Goal: Information Seeking & Learning: Learn about a topic

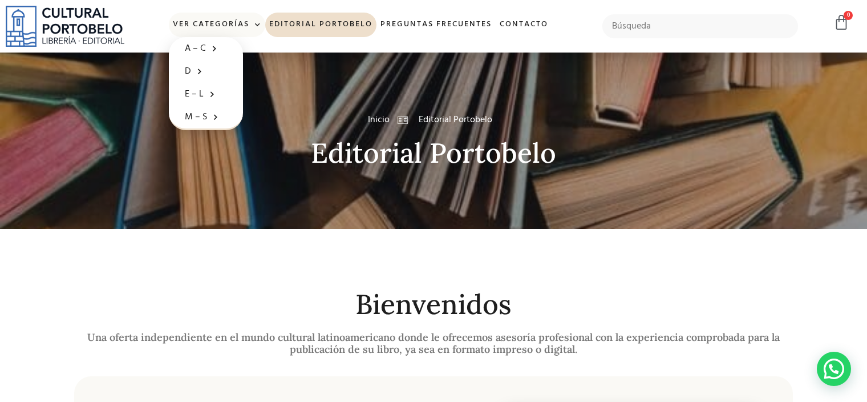
click at [222, 23] on link "Ver Categorías" at bounding box center [217, 25] width 96 height 25
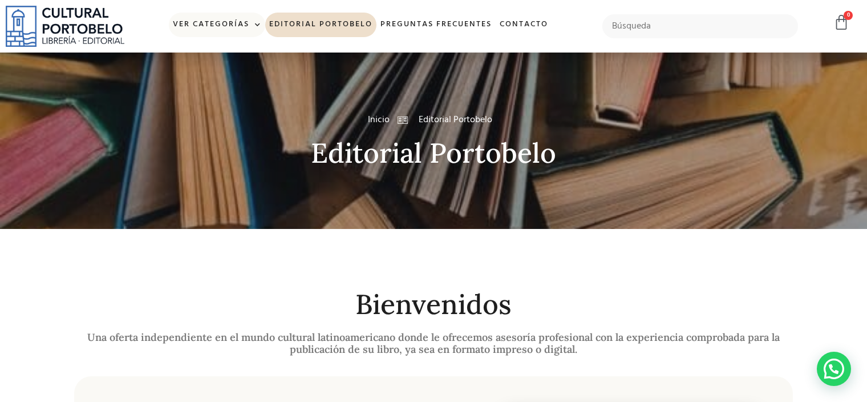
click at [257, 22] on span at bounding box center [255, 25] width 12 height 17
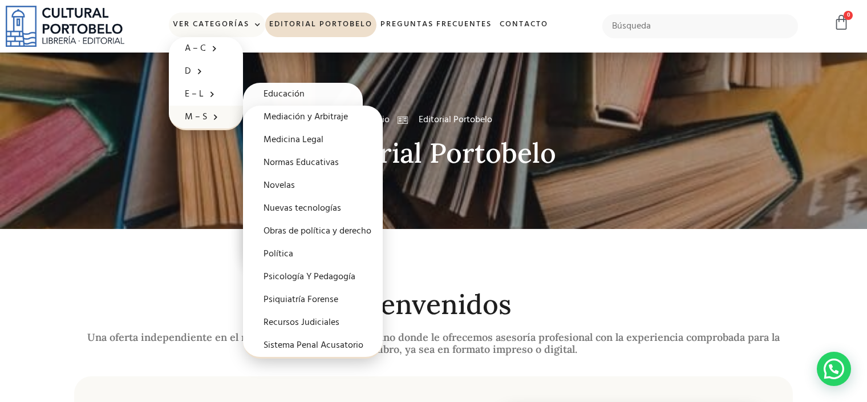
click at [202, 115] on link "M – S" at bounding box center [206, 117] width 74 height 23
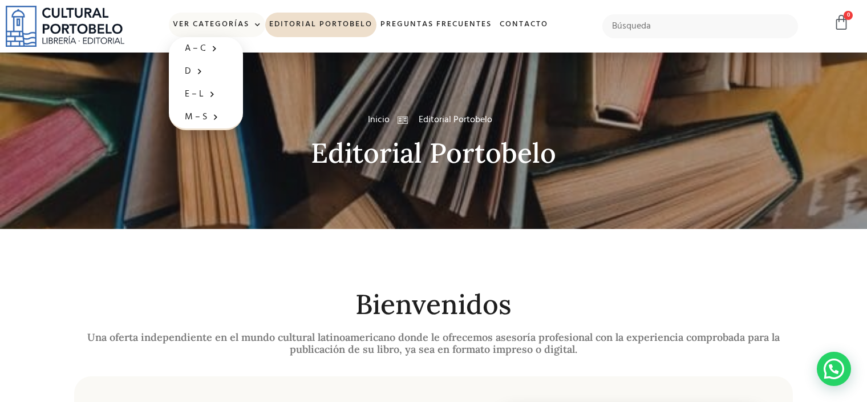
click at [244, 26] on link "Ver Categorías" at bounding box center [217, 25] width 96 height 25
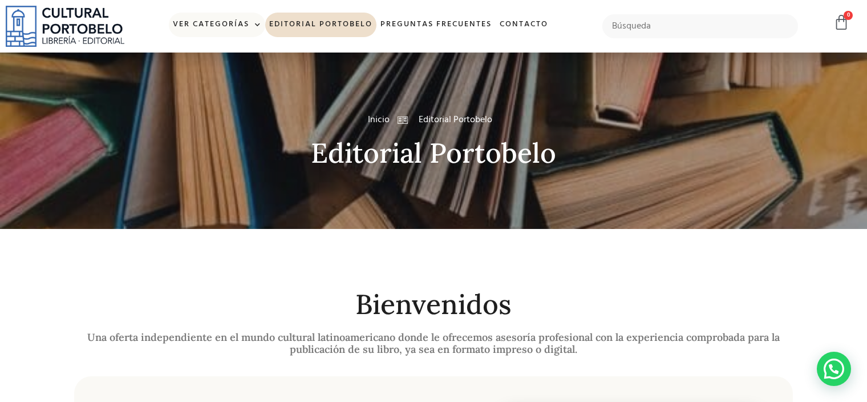
click at [242, 27] on link "Ver Categorías" at bounding box center [217, 25] width 96 height 25
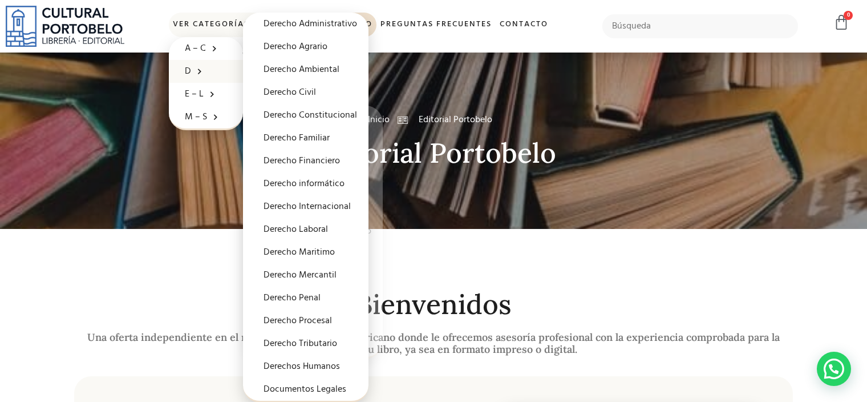
click at [195, 71] on span at bounding box center [196, 71] width 11 height 18
click at [191, 68] on span at bounding box center [196, 71] width 11 height 18
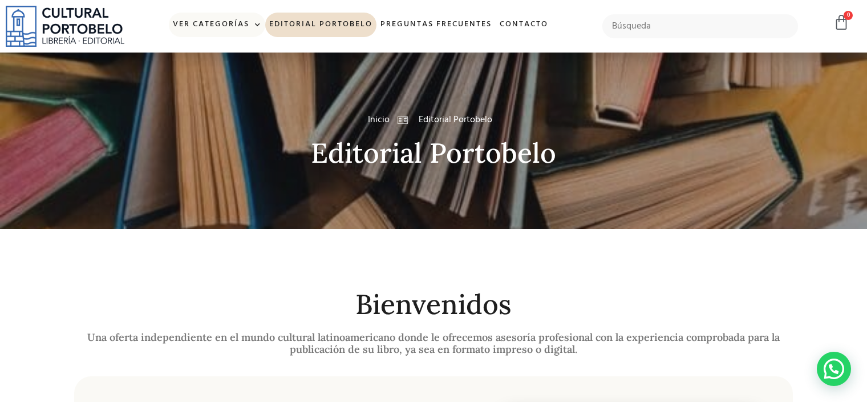
click at [244, 25] on link "Ver Categorías" at bounding box center [217, 25] width 96 height 25
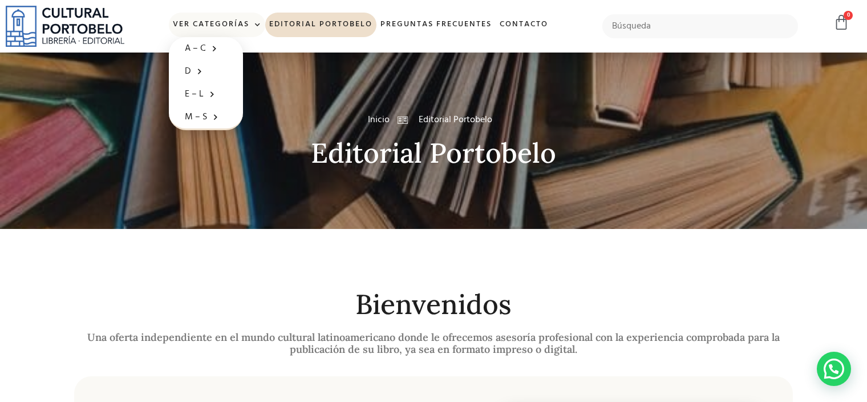
click at [247, 23] on link "Ver Categorías" at bounding box center [217, 25] width 96 height 25
click at [236, 23] on link "Ver Categorías" at bounding box center [217, 25] width 96 height 25
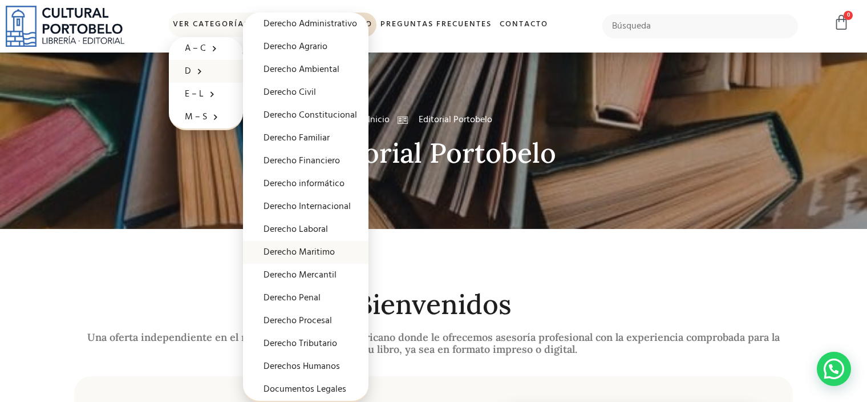
click at [321, 246] on link "Derecho Maritimo" at bounding box center [305, 252] width 125 height 23
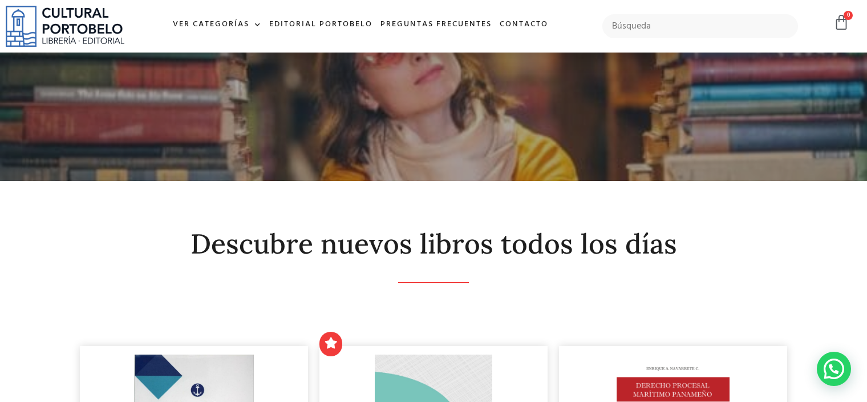
click at [702, 22] on input "text" at bounding box center [700, 26] width 196 height 24
type input "comemar"
click at [699, 25] on input "comemar" at bounding box center [700, 26] width 196 height 24
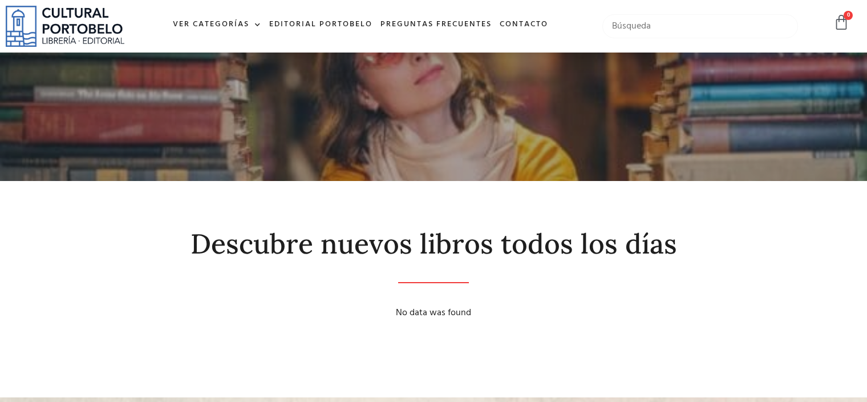
click at [699, 24] on input "text" at bounding box center [700, 26] width 196 height 24
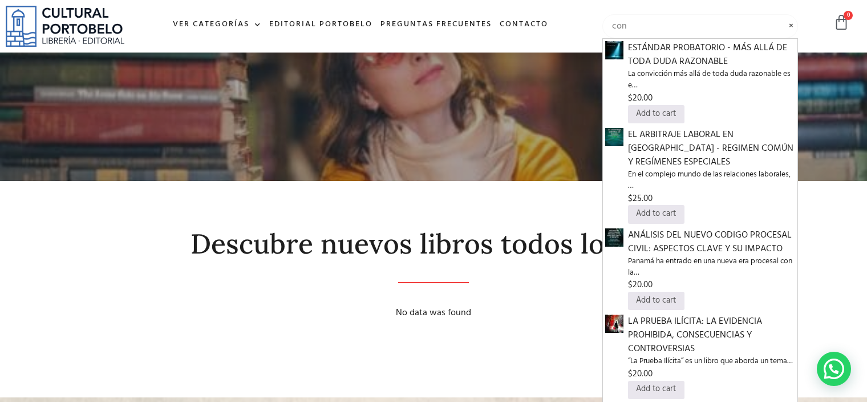
type input "con"
click at [115, 268] on div "Descubre nuevos libros todos los días No data was found" at bounding box center [433, 280] width 719 height 114
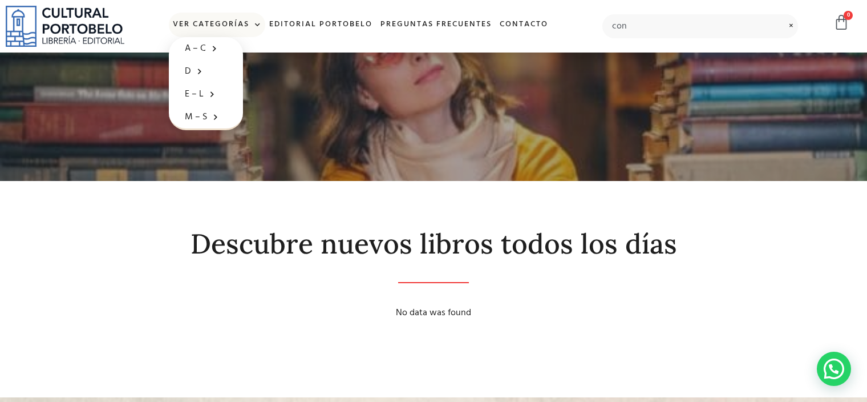
click at [226, 23] on link "Ver Categorías" at bounding box center [217, 25] width 96 height 25
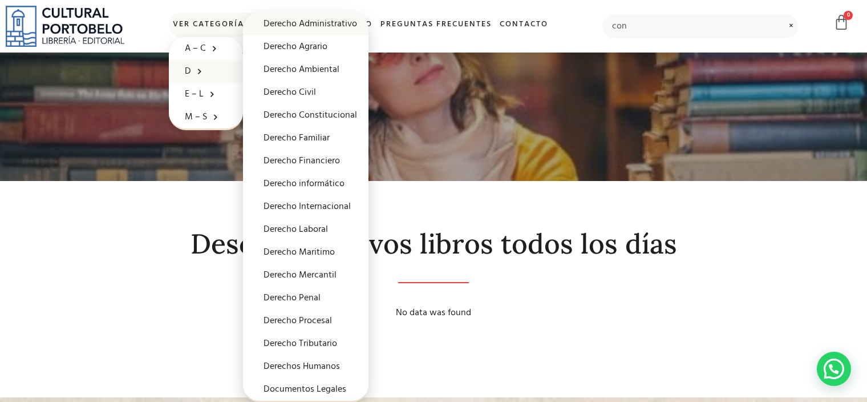
click at [321, 27] on link "Derecho Administrativo" at bounding box center [305, 24] width 125 height 23
